Goal: Use online tool/utility: Use online tool/utility

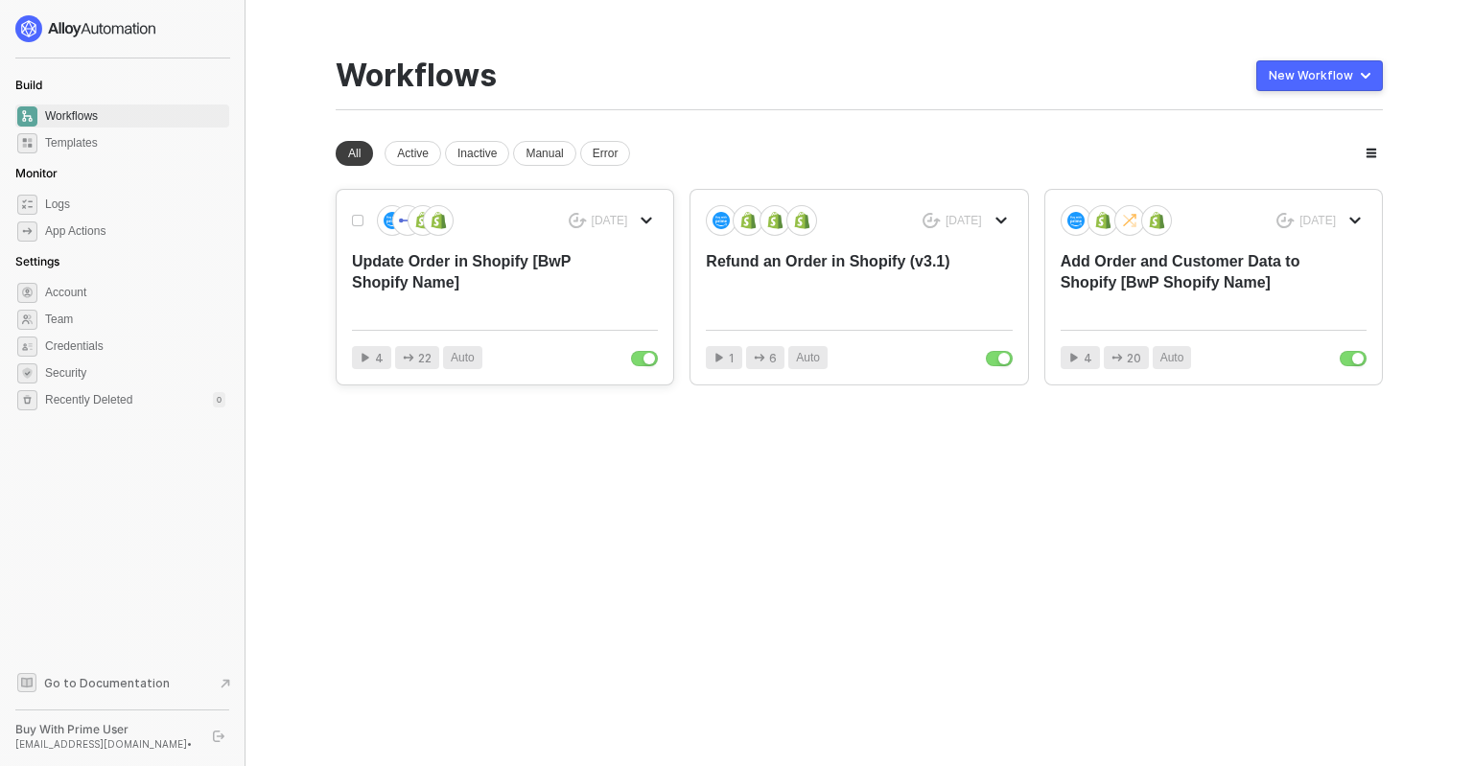
click at [582, 290] on div "Update Order in Shopify [BwP Shopify Name]" at bounding box center [474, 282] width 244 height 63
